Goal: Find contact information: Find contact information

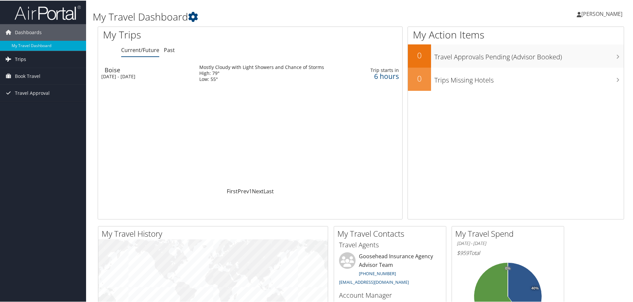
click at [31, 61] on link "Trips" at bounding box center [43, 58] width 86 height 17
click at [32, 72] on link "Current/Future Trips" at bounding box center [43, 72] width 86 height 10
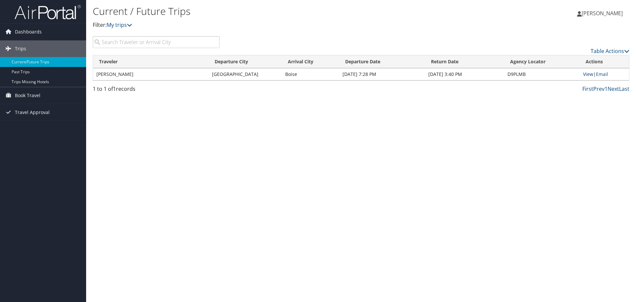
click at [590, 72] on link "View" at bounding box center [588, 74] width 10 height 6
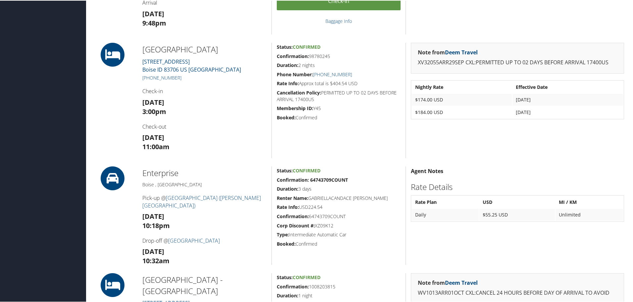
scroll to position [232, 0]
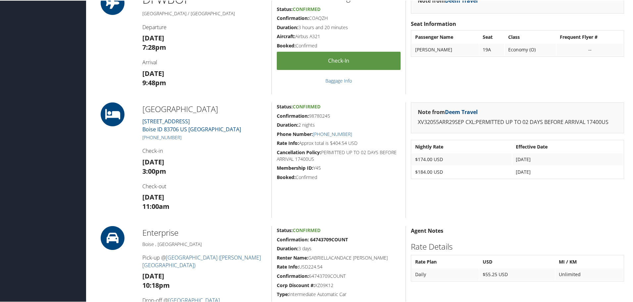
drag, startPoint x: 138, startPoint y: 106, endPoint x: 212, endPoint y: 134, distance: 78.4
click at [216, 138] on div "Springhill Stes Park Marriott 424 EAST PARKCENTER BLVD Boise ID 83706 US Ada +1…" at bounding box center [204, 159] width 134 height 115
click at [232, 134] on h5 "+1 (208) 342-1044" at bounding box center [204, 136] width 124 height 7
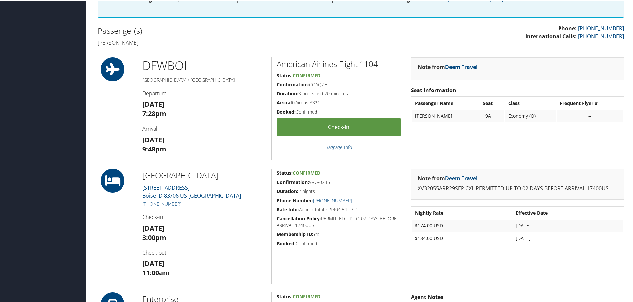
scroll to position [0, 0]
